Goal: Find specific page/section: Find specific page/section

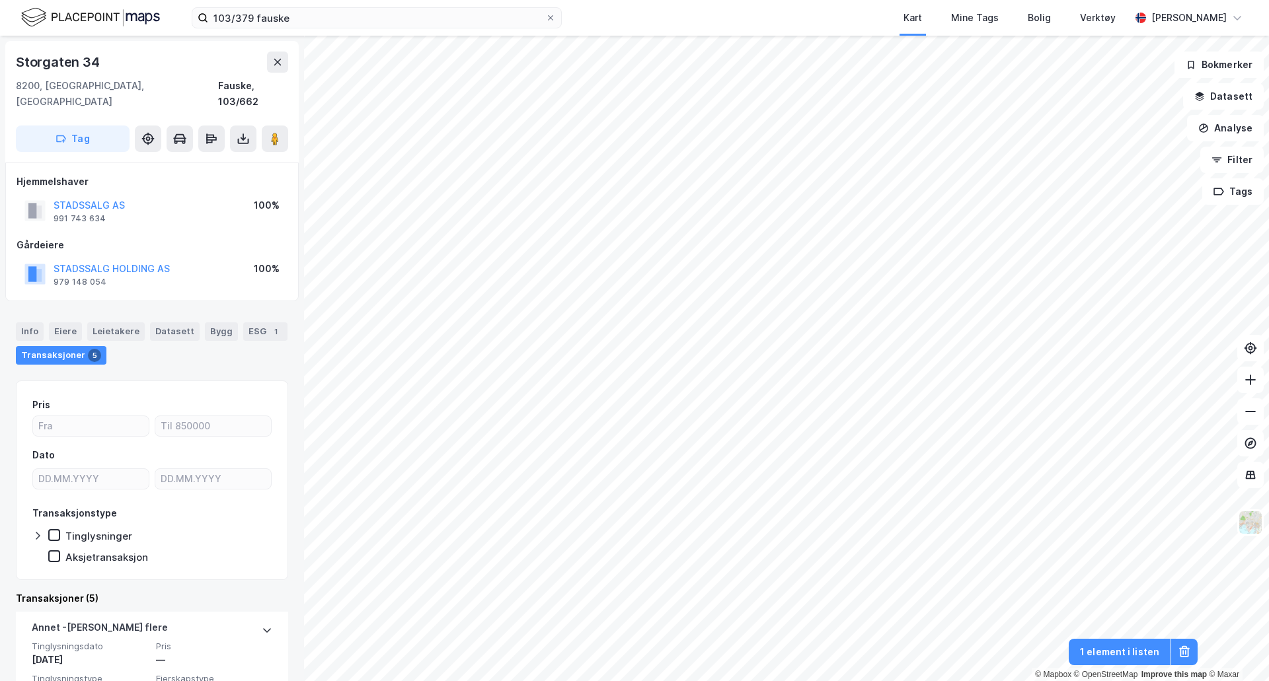
click at [63, 56] on div "Storgaten 34" at bounding box center [59, 62] width 87 height 21
copy div "Storgaten 34"
click at [476, 23] on input "103/379 fauske" at bounding box center [376, 18] width 337 height 20
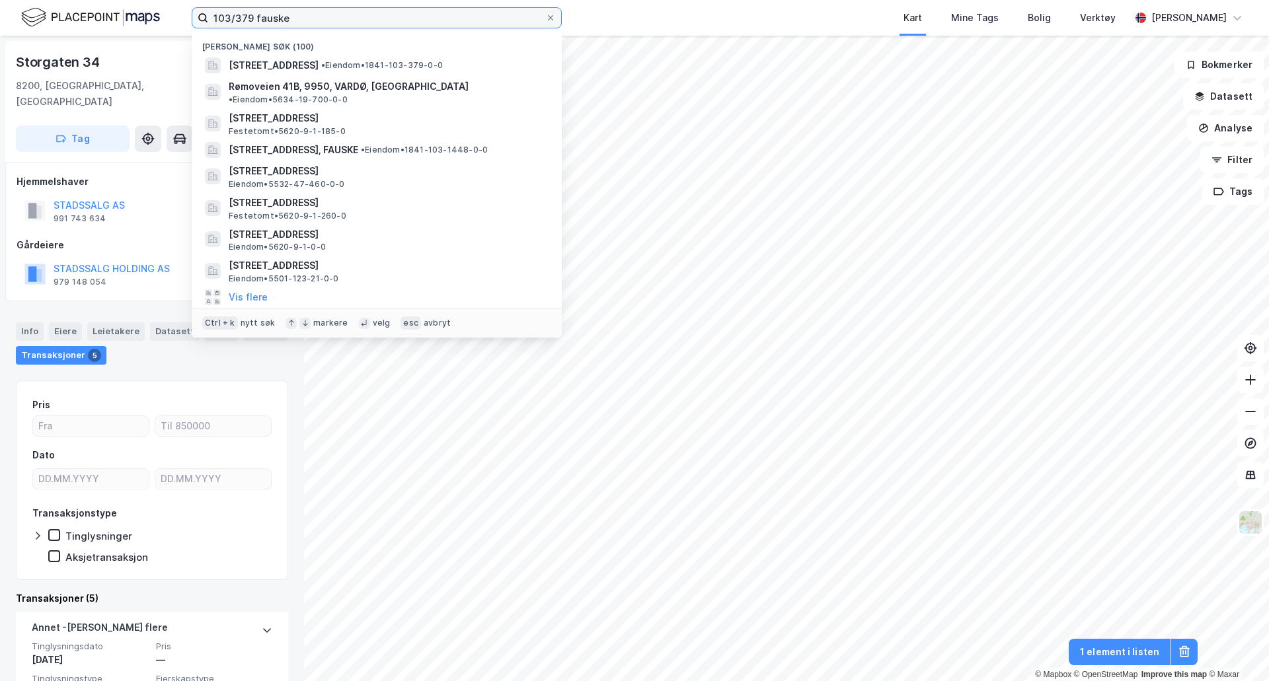
click at [476, 23] on input "103/379 fauske" at bounding box center [376, 18] width 337 height 20
paste input "69/741 [GEOGRAPHIC_DATA]"
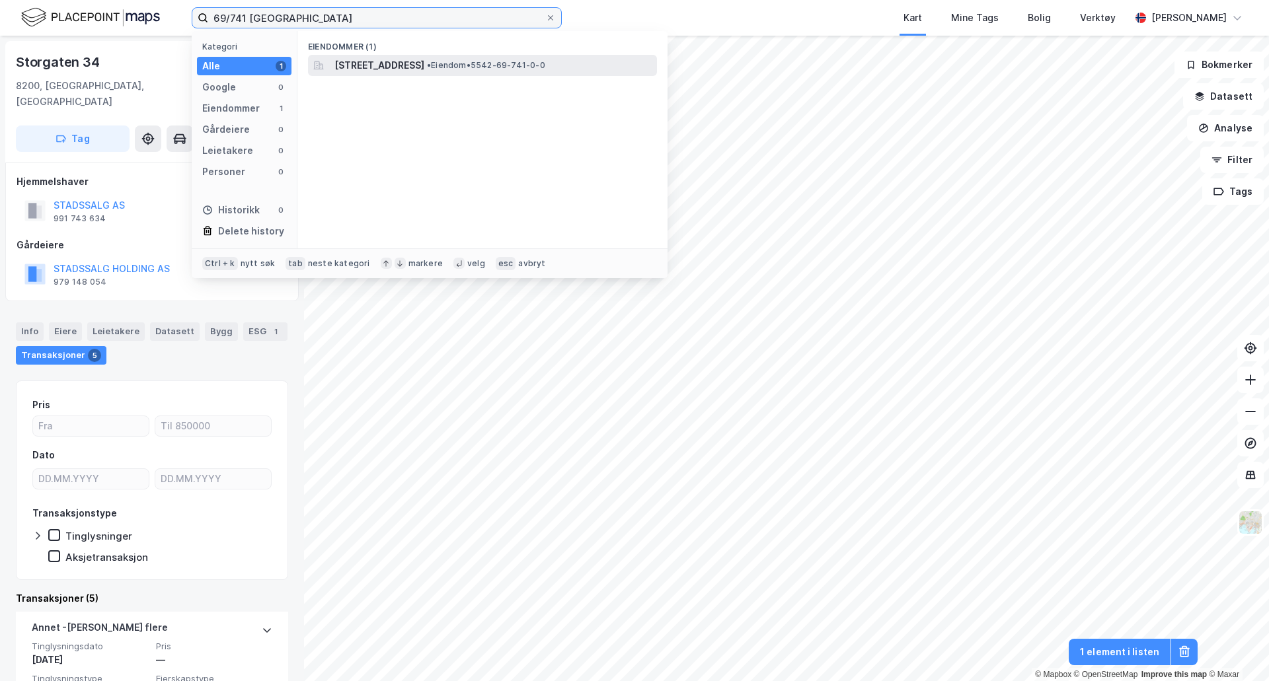
type input "69/741 [GEOGRAPHIC_DATA]"
click at [424, 60] on span "[STREET_ADDRESS]" at bounding box center [379, 65] width 90 height 16
